Goal: Transaction & Acquisition: Purchase product/service

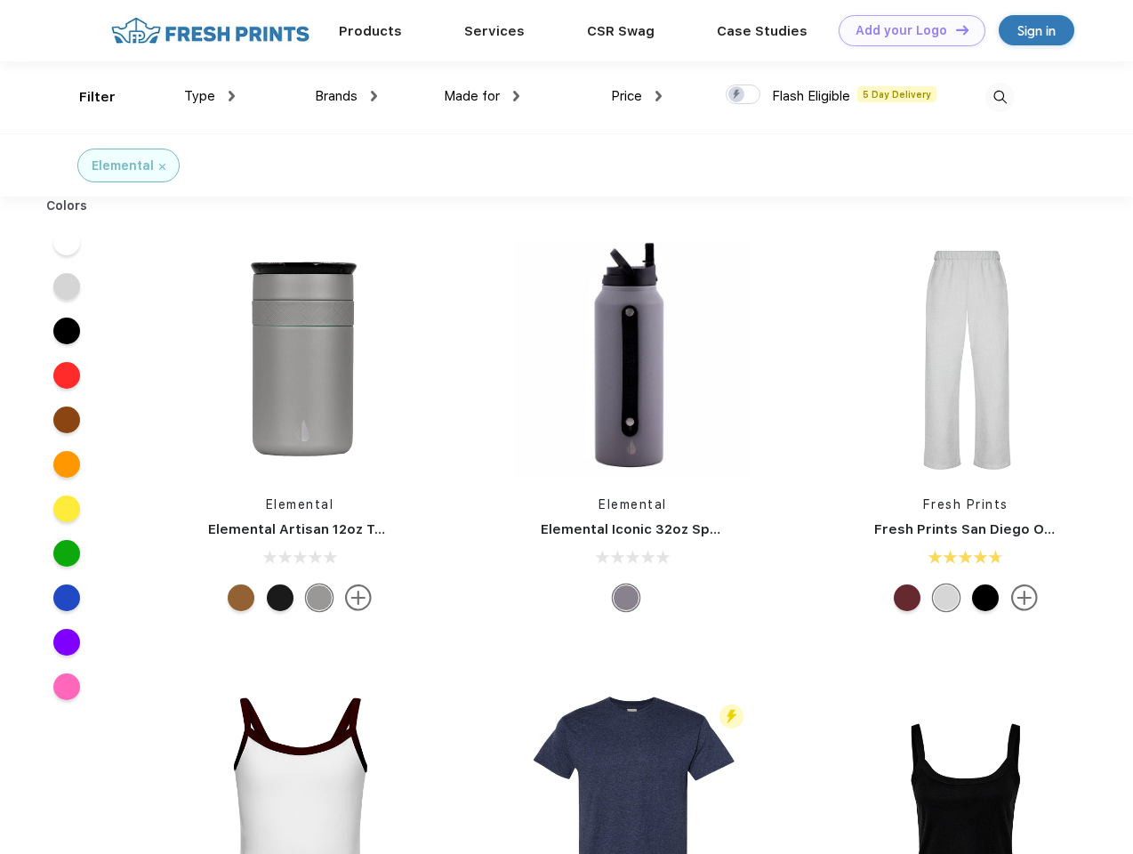
click at [905, 30] on link "Add your Logo Design Tool" at bounding box center [912, 30] width 147 height 31
click at [0, 0] on div "Design Tool" at bounding box center [0, 0] width 0 height 0
click at [954, 29] on link "Add your Logo Design Tool" at bounding box center [912, 30] width 147 height 31
click at [85, 97] on div "Filter" at bounding box center [97, 97] width 36 height 20
click at [210, 96] on span "Type" at bounding box center [199, 96] width 31 height 16
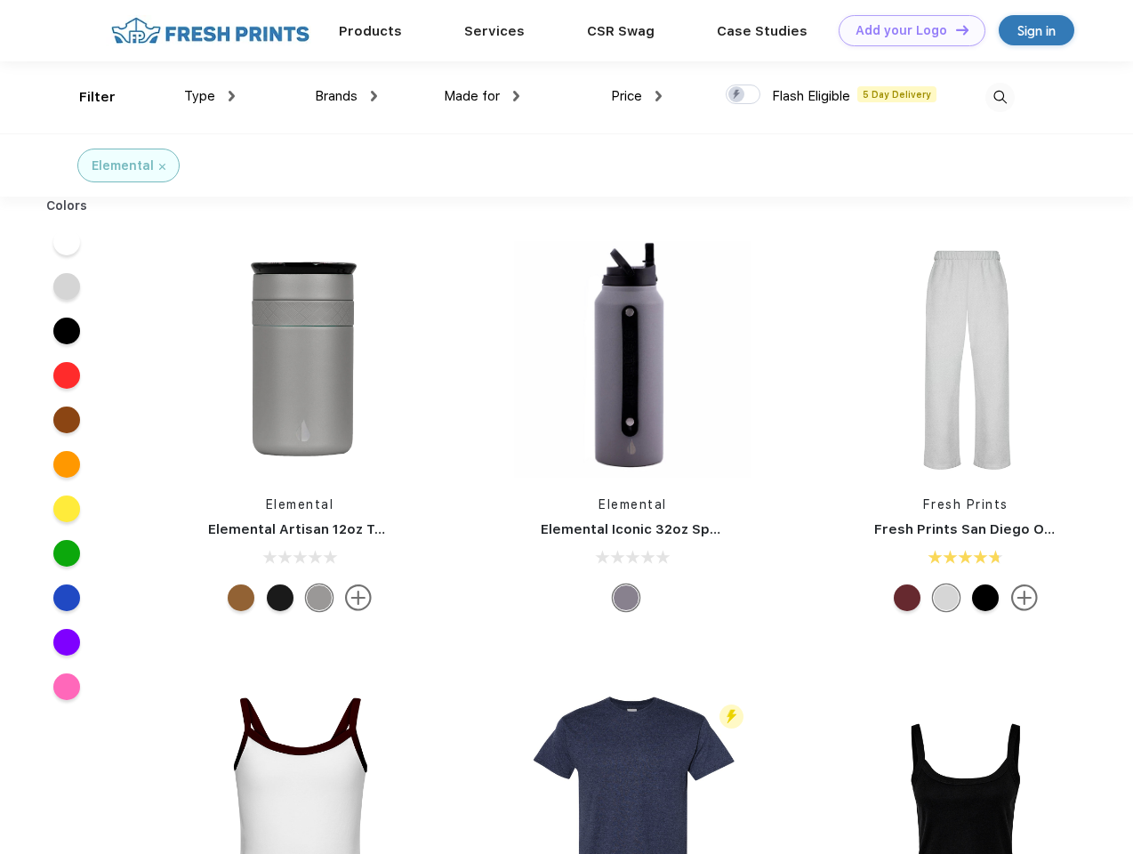
click at [346, 96] on span "Brands" at bounding box center [336, 96] width 43 height 16
click at [482, 96] on span "Made for" at bounding box center [472, 96] width 56 height 16
click at [637, 96] on span "Price" at bounding box center [626, 96] width 31 height 16
click at [744, 95] on div at bounding box center [743, 95] width 35 height 20
click at [737, 95] on input "checkbox" at bounding box center [732, 90] width 12 height 12
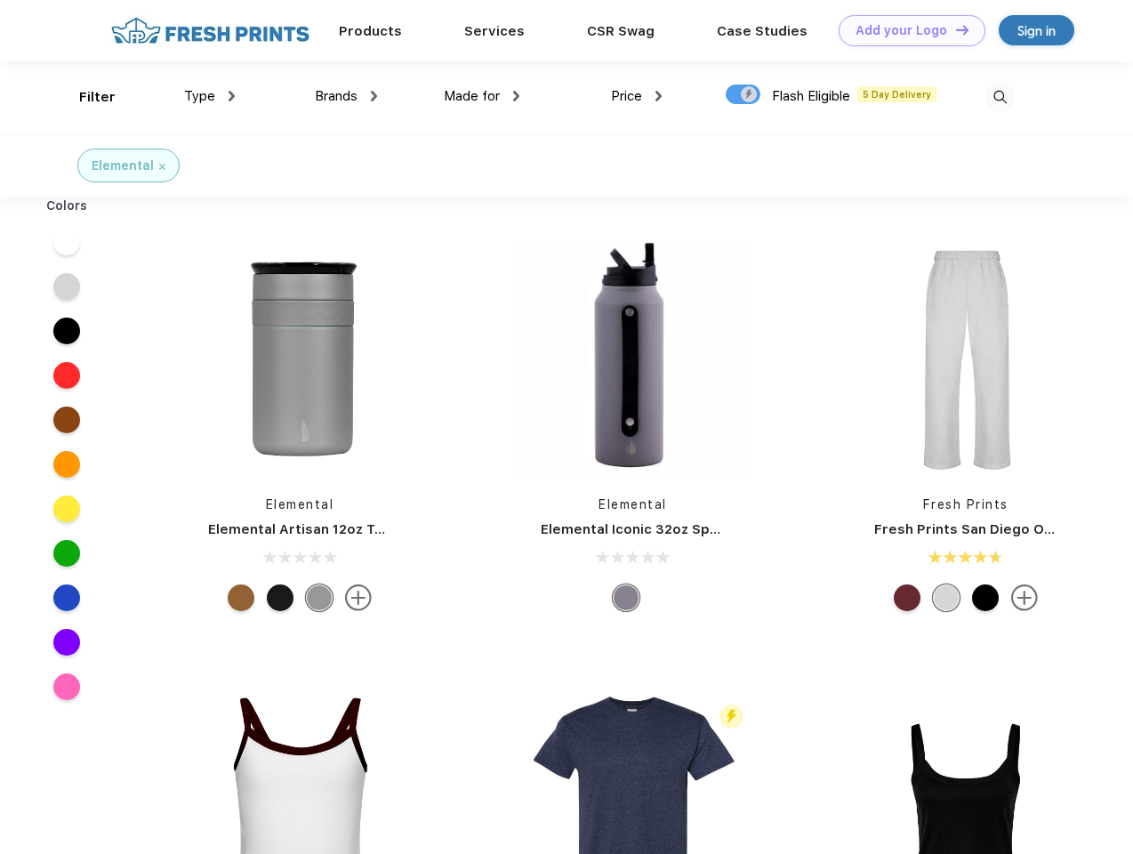
click at [1000, 97] on img at bounding box center [1000, 97] width 29 height 29
